Goal: Check status: Check status

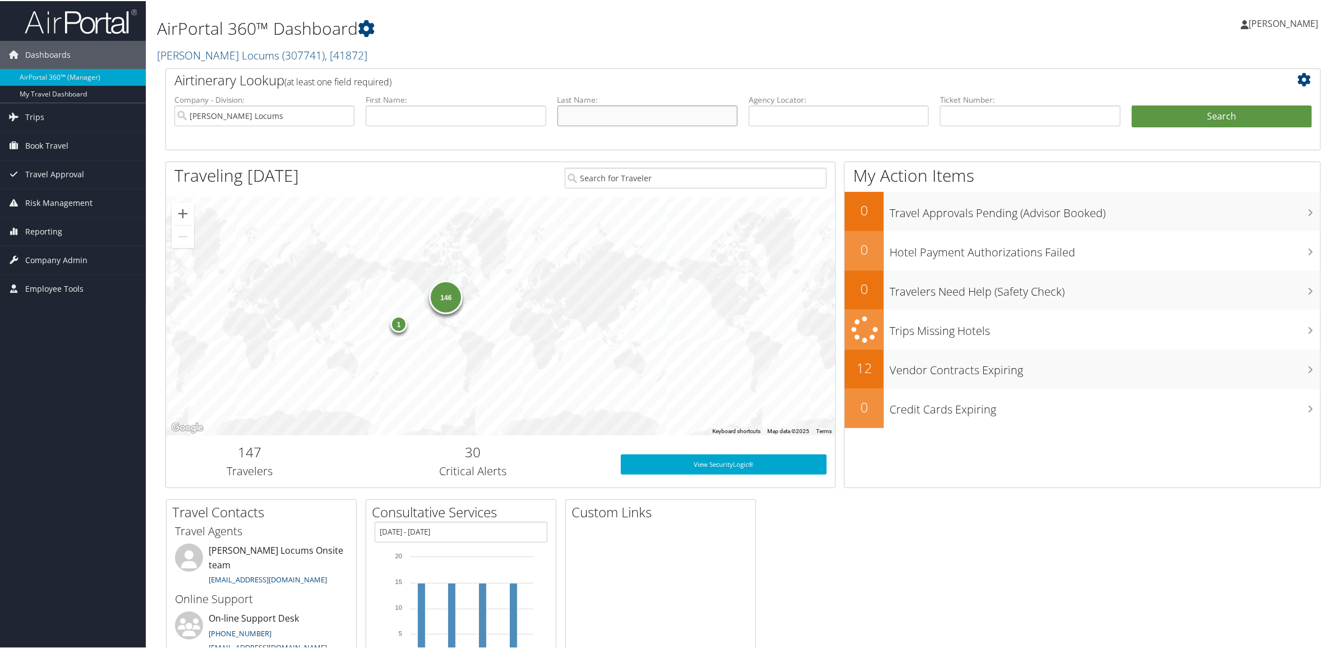
click at [621, 111] on input "text" at bounding box center [647, 114] width 180 height 21
type input "["
type input "pinsky"
click at [1132, 104] on button "Search" at bounding box center [1222, 115] width 180 height 22
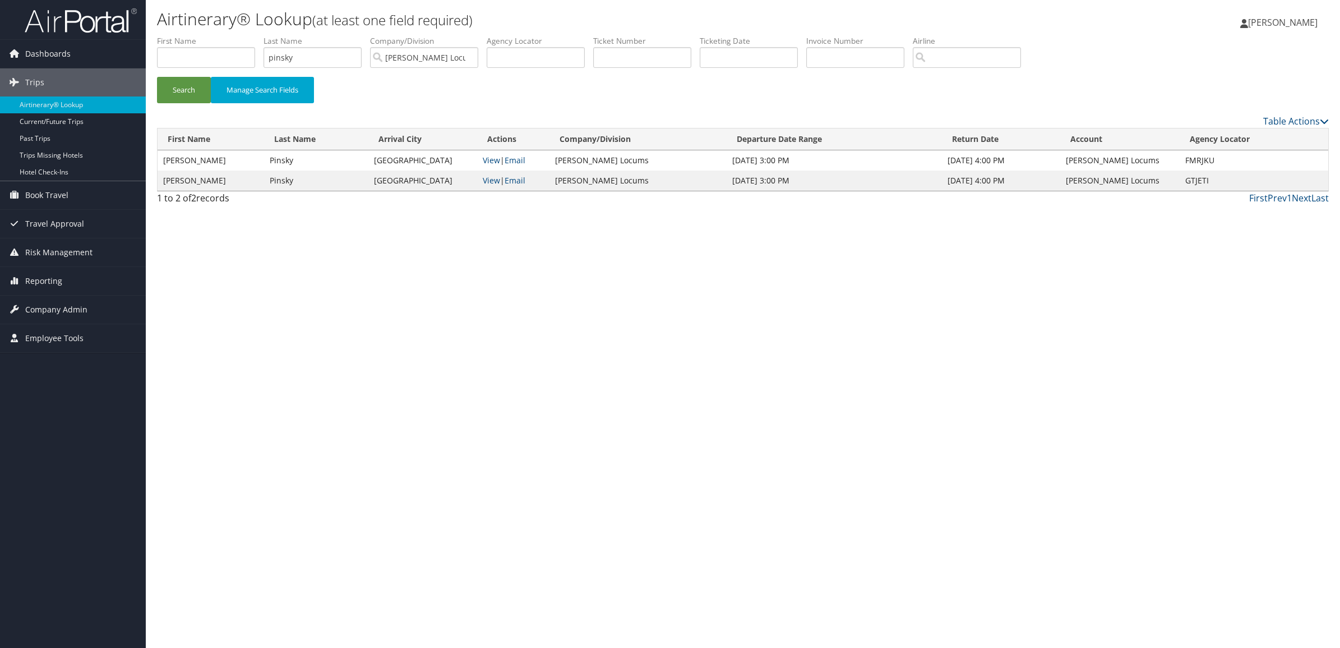
drag, startPoint x: 0, startPoint y: 0, endPoint x: 522, endPoint y: 95, distance: 530.7
click at [521, 96] on div "Search Manage Search Fields" at bounding box center [743, 96] width 1189 height 38
click at [500, 160] on link "View" at bounding box center [491, 160] width 17 height 11
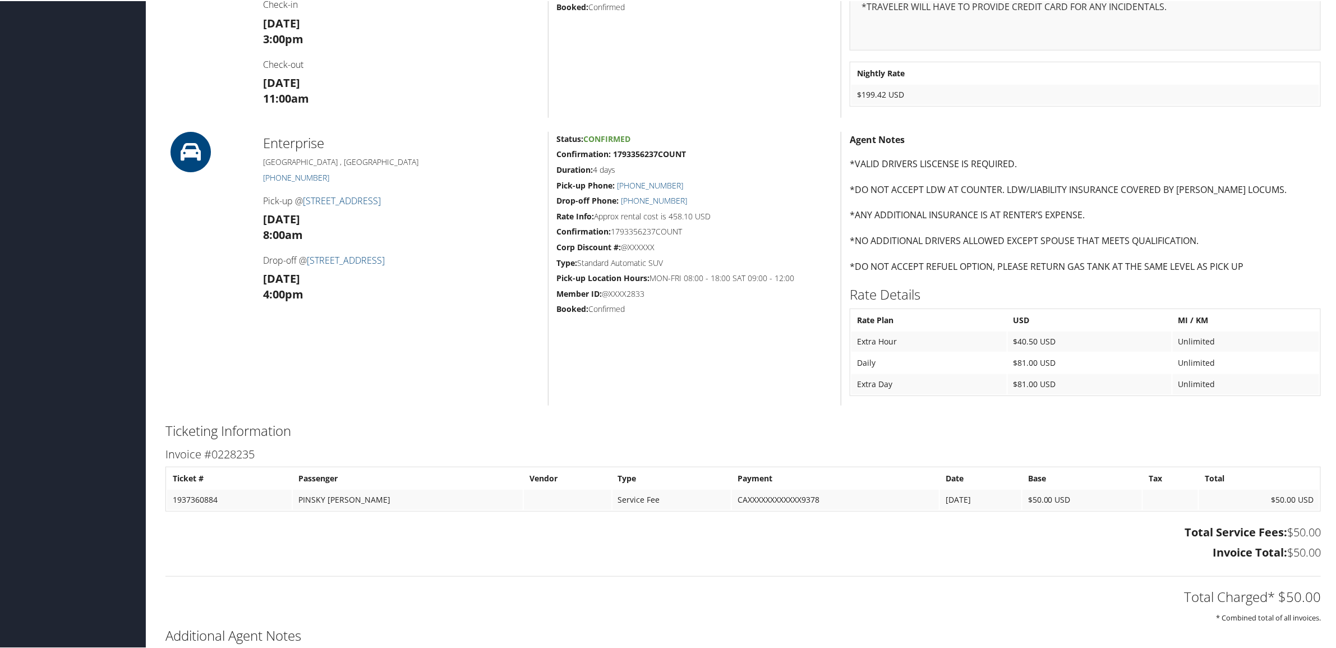
scroll to position [491, 0]
